Goal: Task Accomplishment & Management: Manage account settings

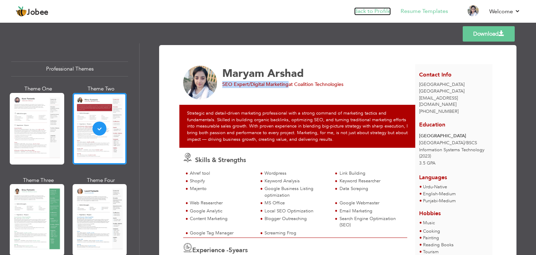
click at [380, 10] on link "Back to Profile" at bounding box center [372, 11] width 37 height 8
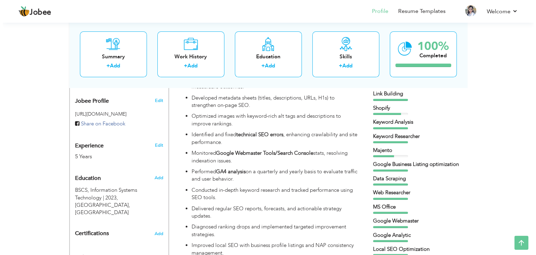
scroll to position [223, 0]
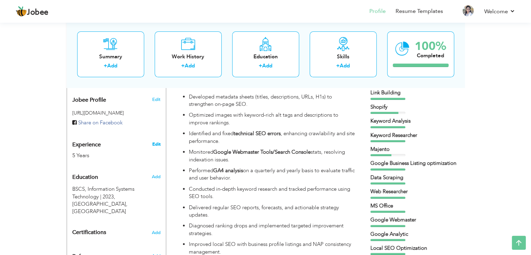
click at [155, 141] on link "Edit" at bounding box center [156, 144] width 8 height 6
type input "Maryam"
type input "Arshad"
type input "[PHONE_NUMBER]"
select select "number:166"
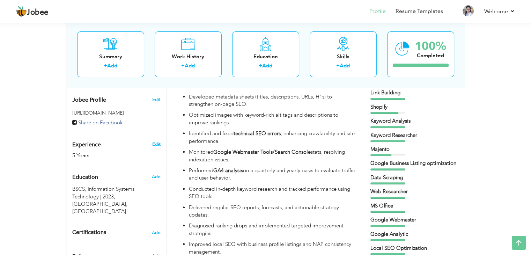
type input "[GEOGRAPHIC_DATA]"
select select "number:7"
type input "Coalition Technologies"
type input "SEO Expert/Digital Marketing"
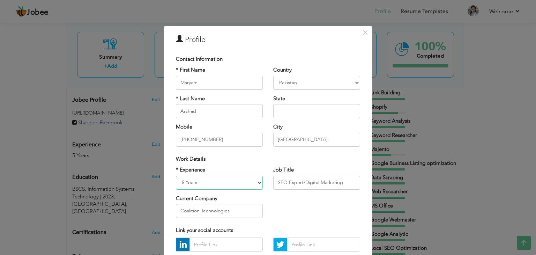
click at [253, 187] on select "Entry Level Less than 1 Year 1 Year 2 Years 3 Years 4 Years 5 Years 6 Years 7 Y…" at bounding box center [219, 183] width 87 height 14
select select "number:8"
click at [176, 176] on select "Entry Level Less than 1 Year 1 Year 2 Years 3 Years 4 Years 5 Years 6 Years 7 Y…" at bounding box center [219, 183] width 87 height 14
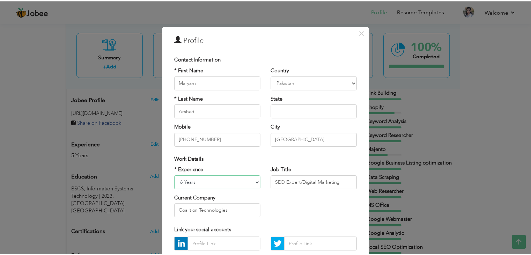
scroll to position [63, 0]
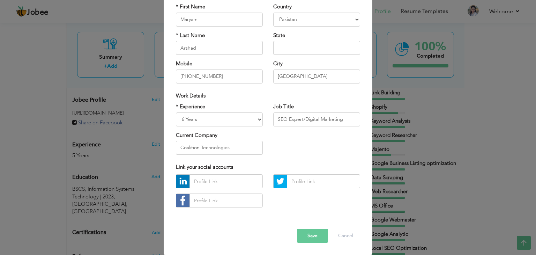
click at [309, 238] on button "Save" at bounding box center [312, 236] width 31 height 14
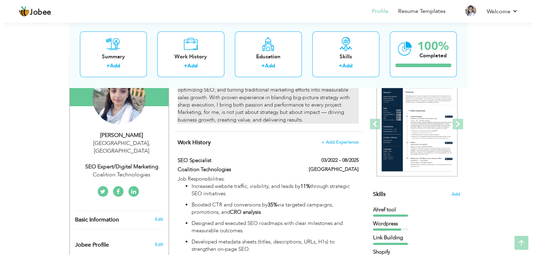
scroll to position [78, 0]
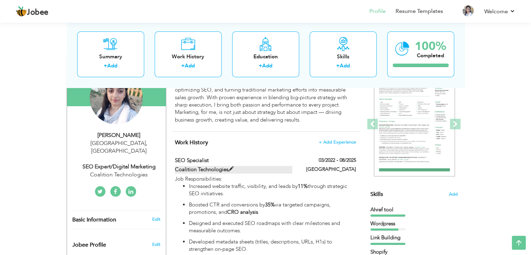
click at [236, 169] on label "Coalition Technologies" at bounding box center [233, 169] width 117 height 7
type input "SEO Specialist"
type input "Coalition Technologies"
type input "03/2022"
type input "08/2025"
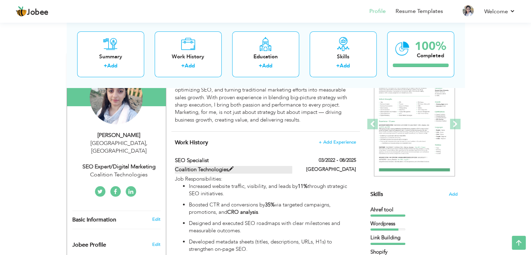
type input "[GEOGRAPHIC_DATA]"
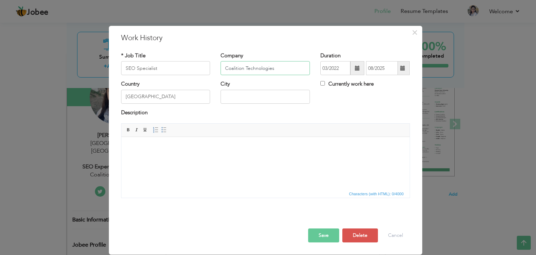
click at [267, 62] on input "Coalition Technologies" at bounding box center [265, 68] width 89 height 14
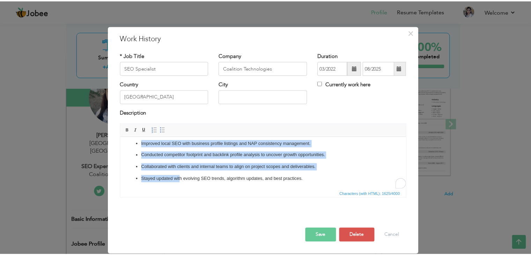
scroll to position [146, 0]
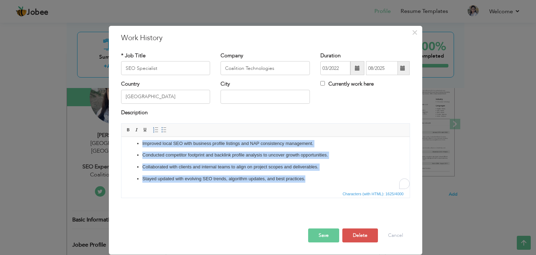
drag, startPoint x: 128, startPoint y: 147, endPoint x: 453, endPoint y: 327, distance: 372.0
click at [332, 190] on html "Job Responsibilities: Increased website traffic, visibility, and leads by 11% t…" at bounding box center [265, 90] width 288 height 198
copy body "Job Responsibilities: Increased website traffic, visibility, and leads by 11% t…"
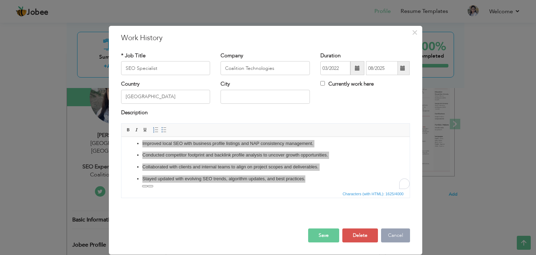
click at [398, 238] on button "Cancel" at bounding box center [395, 235] width 29 height 14
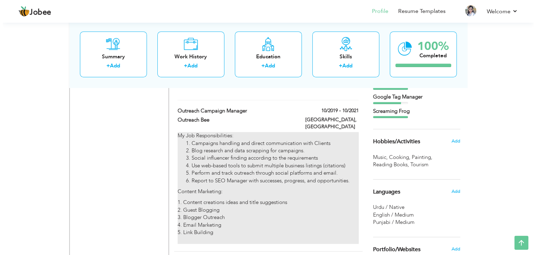
scroll to position [444, 0]
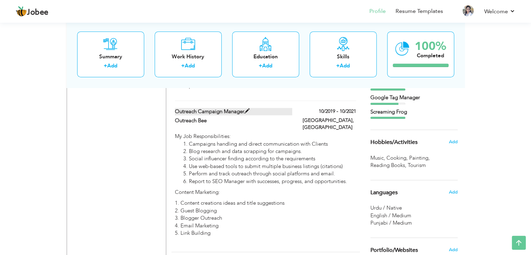
click at [251, 112] on label "Outreach Campaign Manager" at bounding box center [233, 111] width 117 height 7
type input "Outreach Campaign Manager"
type input "Outreach Bee"
type input "10/2019"
type input "10/2021"
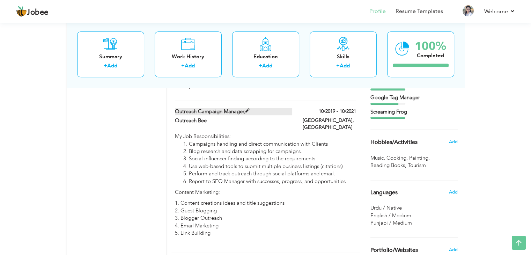
type input "[GEOGRAPHIC_DATA]"
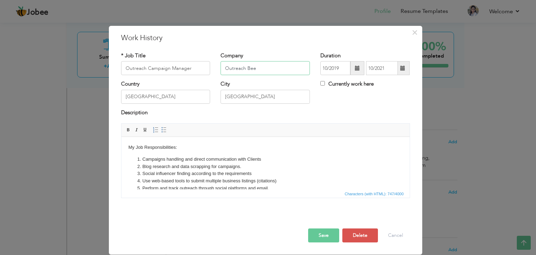
click at [268, 73] on input "Outreach Bee" at bounding box center [265, 68] width 89 height 14
click at [195, 65] on input "Outreach Campaign Manager" at bounding box center [165, 68] width 89 height 14
click at [191, 97] on input "[GEOGRAPHIC_DATA]" at bounding box center [165, 97] width 89 height 14
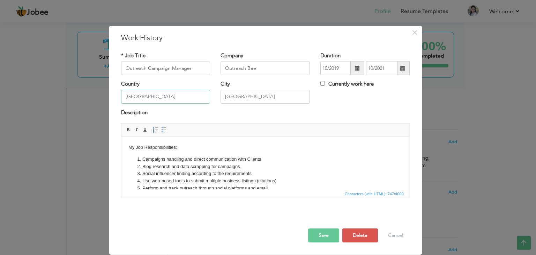
click at [191, 97] on input "[GEOGRAPHIC_DATA]" at bounding box center [165, 97] width 89 height 14
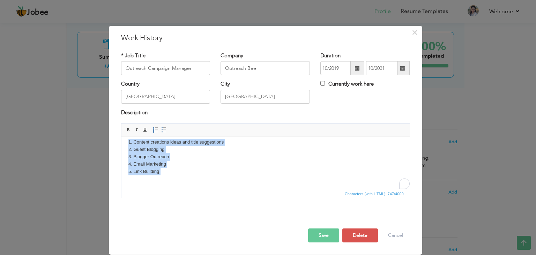
scroll to position [77, 0]
drag, startPoint x: 127, startPoint y: 148, endPoint x: 222, endPoint y: 184, distance: 101.2
click at [222, 184] on html "My Job Responsibilities: Campaigns handling and direct communication with Clien…" at bounding box center [265, 124] width 288 height 129
copy body "My Job Responsibilities: Campaigns handling and direct communication with Clien…"
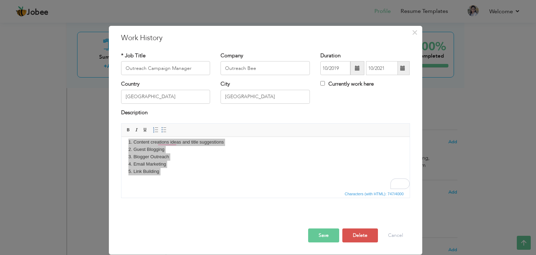
click at [446, 88] on div "× Work History * Job Title Outreach Campaign Manager Company Outreach Bee" at bounding box center [268, 127] width 536 height 255
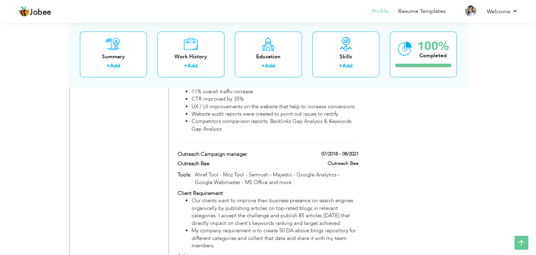
scroll to position [696, 0]
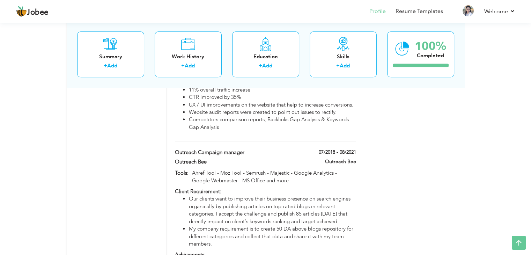
click at [358, 169] on div "Tools: Ahref Tool - Moz Tool - Semrush - Majestic - Google Analytics - Google W…" at bounding box center [265, 178] width 191 height 19
type input "Outreach Campaign manager"
type input "Outreach Bee"
type input "07/2018"
type input "08/2021"
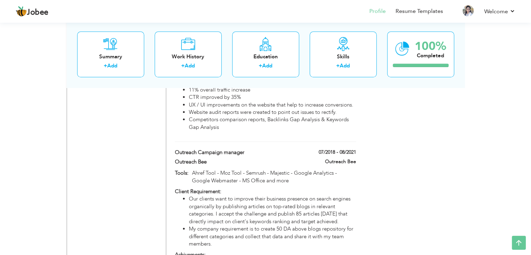
type input "Ahref Tool - Moz Tool - Semrush - Majestic - Google Analytics - Google Webmaste…"
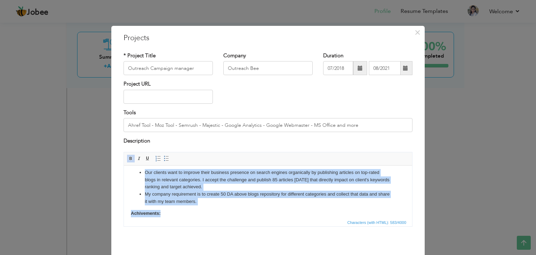
scroll to position [29, 0]
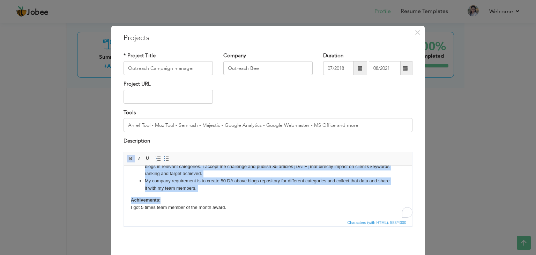
drag, startPoint x: 131, startPoint y: 175, endPoint x: 232, endPoint y: 209, distance: 106.0
click at [232, 209] on body "Client Requirement: Our clients want to improve their business presence on sear…" at bounding box center [268, 176] width 274 height 67
copy body "Client Requirement: Our clients want to improve their business presence on sear…"
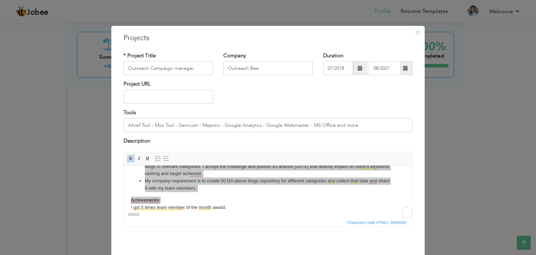
click at [433, 102] on div "× Projects * Project Title Outreach Campaign manager Company Outreach Bee" at bounding box center [268, 127] width 536 height 255
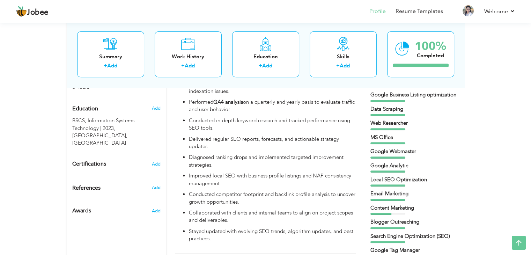
scroll to position [271, 0]
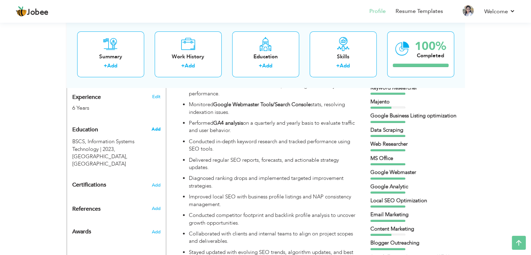
click at [152, 126] on span "Add" at bounding box center [155, 129] width 9 height 6
radio input "true"
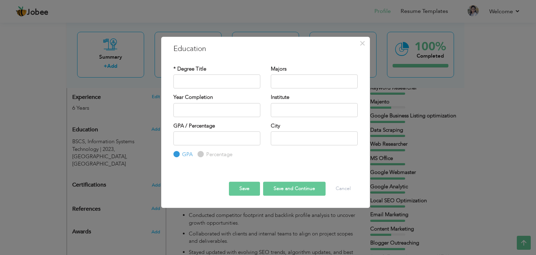
click at [110, 126] on div "× Education * Degree Title Majors Year Completion Institute GPA" at bounding box center [268, 127] width 536 height 255
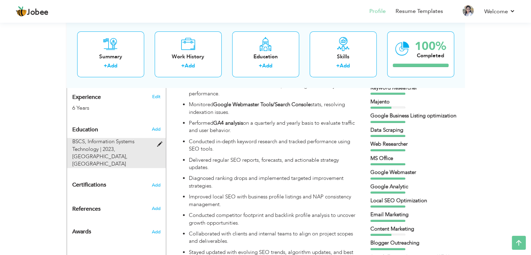
click at [109, 142] on span "BSCS, Information Systems Technology | 2023," at bounding box center [103, 145] width 62 height 14
type input "BSCS"
type input "Information Systems Technology"
type input "2023"
type input "[GEOGRAPHIC_DATA]"
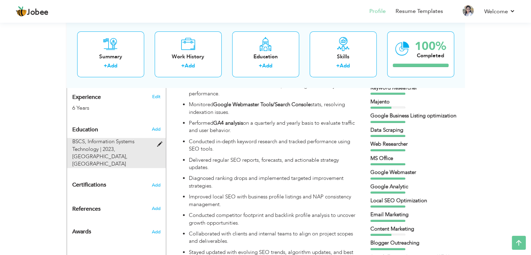
type input "3.5"
type input "[GEOGRAPHIC_DATA]"
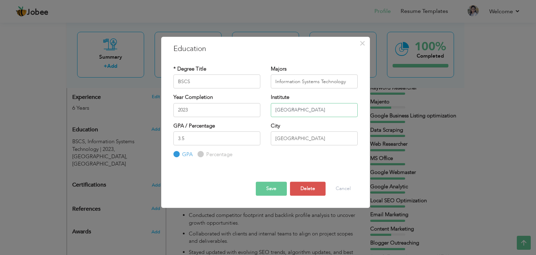
click at [305, 111] on input "[GEOGRAPHIC_DATA]" at bounding box center [314, 110] width 87 height 14
click at [304, 82] on input "Information Systems Technology" at bounding box center [314, 81] width 87 height 14
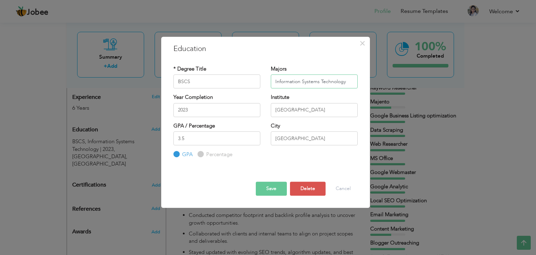
click at [304, 82] on input "Information Systems Technology" at bounding box center [314, 81] width 87 height 14
click at [505, 93] on div "× Education * Degree Title BSCS Majors Information Systems Technology" at bounding box center [268, 127] width 536 height 255
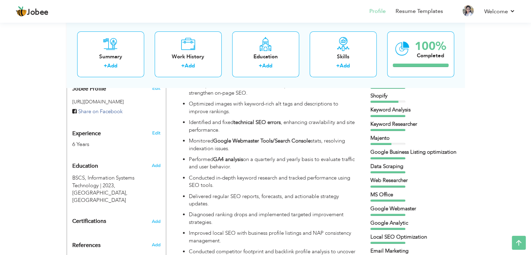
scroll to position [235, 0]
click at [390, 97] on div "Shopify" at bounding box center [413, 95] width 87 height 7
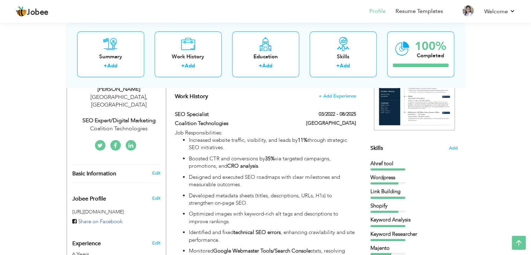
scroll to position [124, 0]
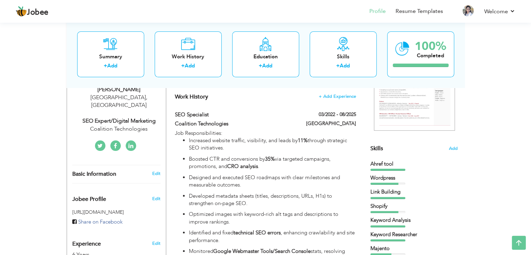
click at [382, 148] on span "Skills" at bounding box center [376, 149] width 13 height 8
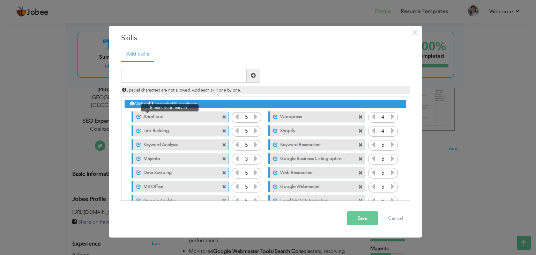
drag, startPoint x: 169, startPoint y: 117, endPoint x: 138, endPoint y: 115, distance: 31.1
click at [138, 115] on div "Unmark as primary skill. Ahref tool" at bounding box center [180, 116] width 96 height 10
click at [372, 216] on button "Save" at bounding box center [362, 218] width 31 height 14
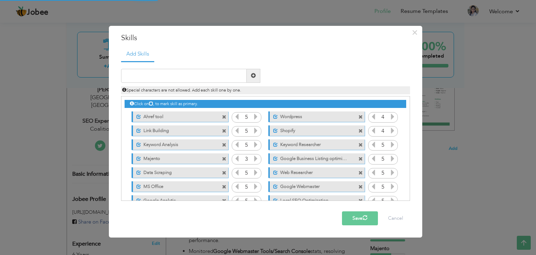
click at [485, 152] on div "× Skills Add Skills Duplicate entry Unmark as primary skill. 5 4" at bounding box center [268, 127] width 536 height 255
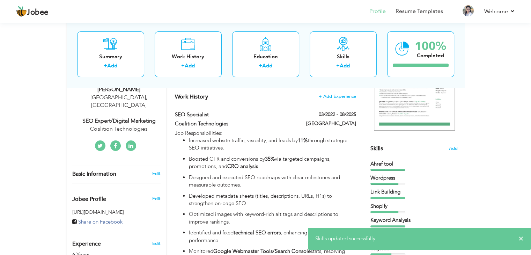
drag, startPoint x: 404, startPoint y: 164, endPoint x: 371, endPoint y: 164, distance: 32.8
click at [371, 164] on div "Ahref tool" at bounding box center [413, 163] width 87 height 7
drag, startPoint x: 367, startPoint y: 158, endPoint x: 396, endPoint y: 222, distance: 70.6
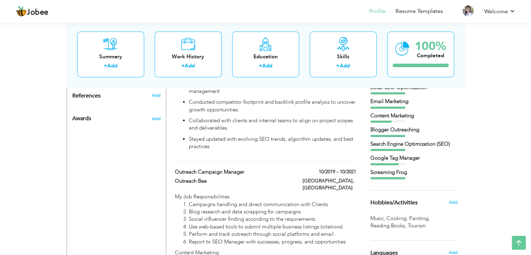
scroll to position [394, 0]
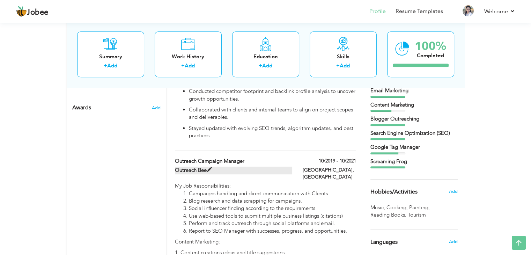
click at [207, 171] on label "Outreach Bee" at bounding box center [233, 170] width 117 height 7
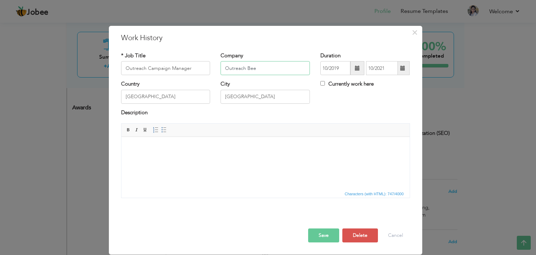
click at [266, 66] on input "Outreach Bee" at bounding box center [265, 68] width 89 height 14
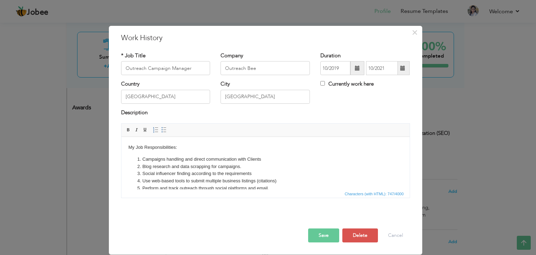
click at [467, 99] on div "× Work History * Job Title Outreach Campaign Manager Company Outreach Bee" at bounding box center [268, 127] width 536 height 255
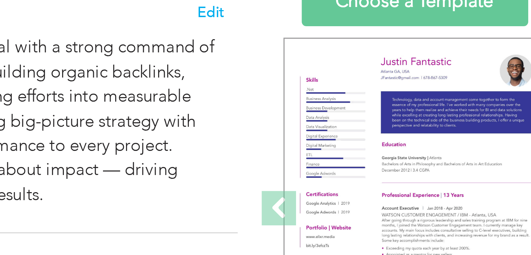
scroll to position [24, 0]
